Goal: Transaction & Acquisition: Download file/media

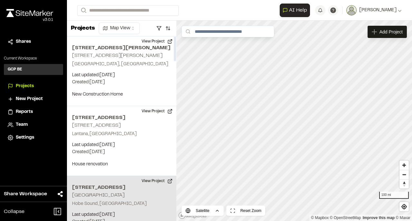
click at [108, 185] on h2 "[STREET_ADDRESS]" at bounding box center [121, 188] width 99 height 8
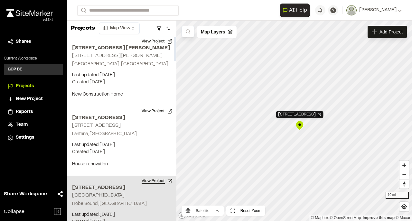
click at [158, 181] on button "View Project" at bounding box center [157, 181] width 39 height 10
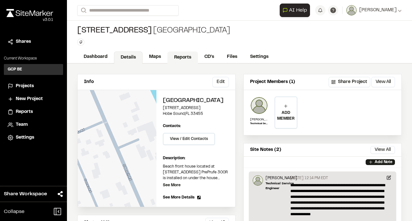
click at [179, 59] on link "Reports" at bounding box center [182, 57] width 31 height 12
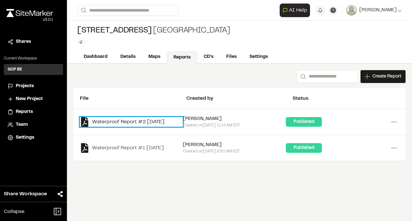
click at [111, 119] on link "Waterproof Report #2 [DATE]" at bounding box center [131, 122] width 103 height 10
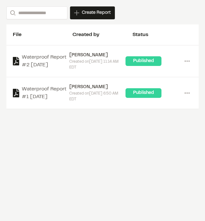
click at [55, 42] on div "File Created by Status" at bounding box center [102, 34] width 193 height 21
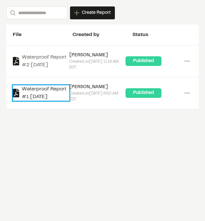
click at [39, 88] on link "Waterproof Report #1 [DATE]" at bounding box center [41, 92] width 57 height 15
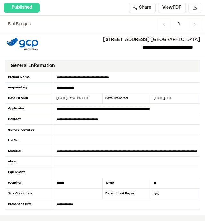
click at [194, 7] on button "Download PDF" at bounding box center [195, 8] width 13 height 10
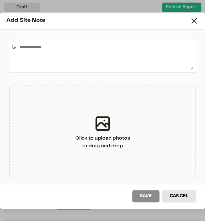
scroll to position [107, 0]
